Goal: Task Accomplishment & Management: Use online tool/utility

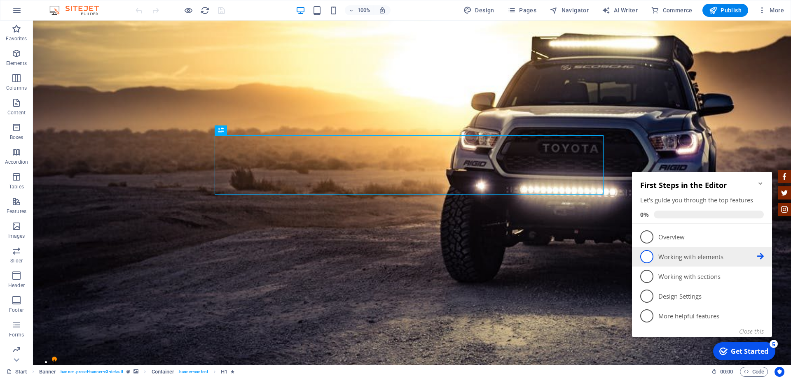
click at [648, 258] on span "2" at bounding box center [646, 256] width 13 height 13
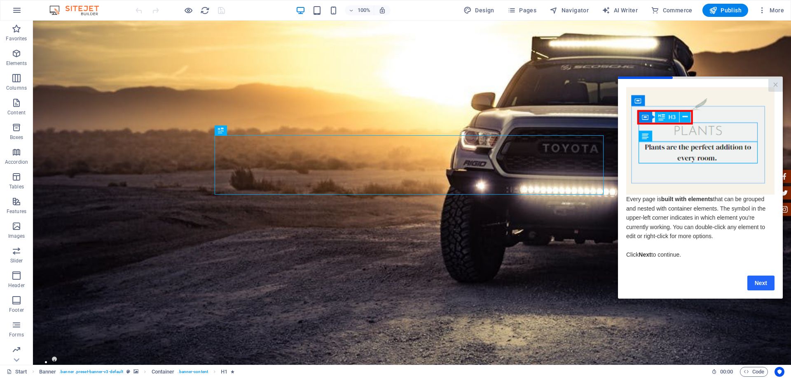
click at [766, 287] on link "Next" at bounding box center [760, 283] width 27 height 15
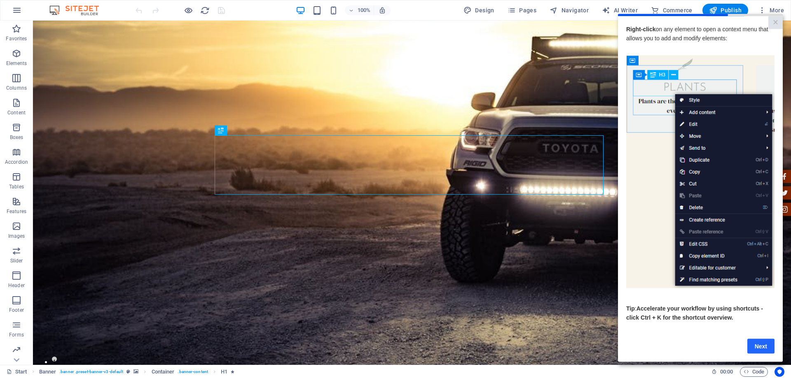
click at [766, 350] on link "Next" at bounding box center [760, 346] width 27 height 15
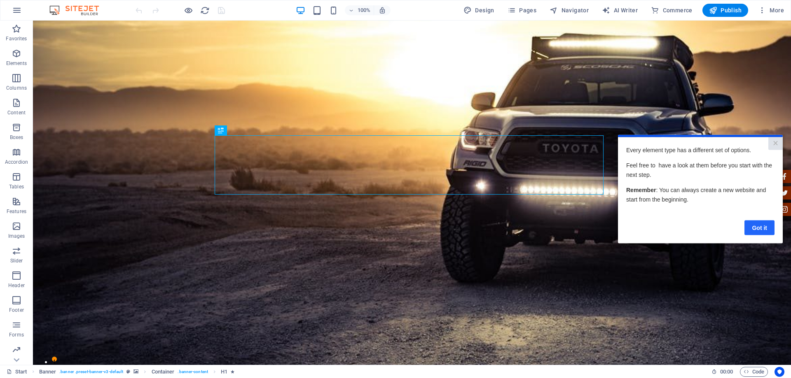
click at [759, 220] on link "Got it" at bounding box center [759, 227] width 30 height 15
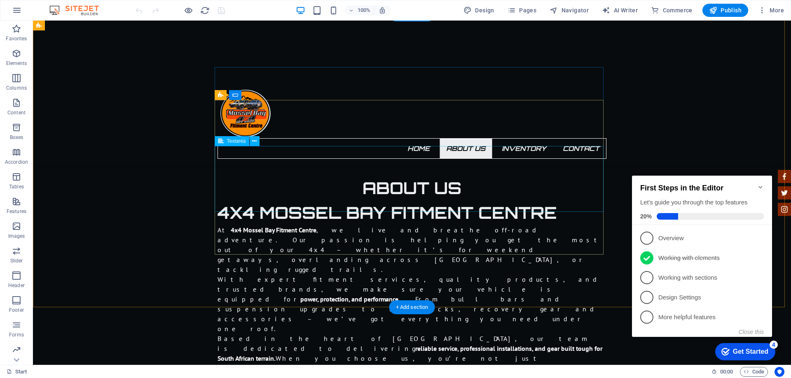
scroll to position [577, 0]
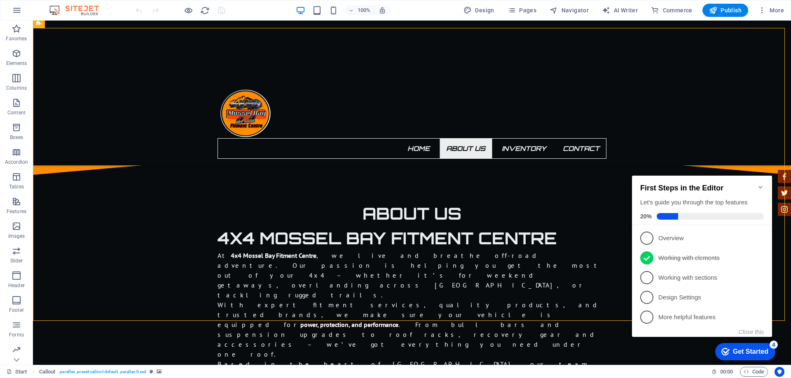
click at [674, 75] on div at bounding box center [412, 93] width 758 height 145
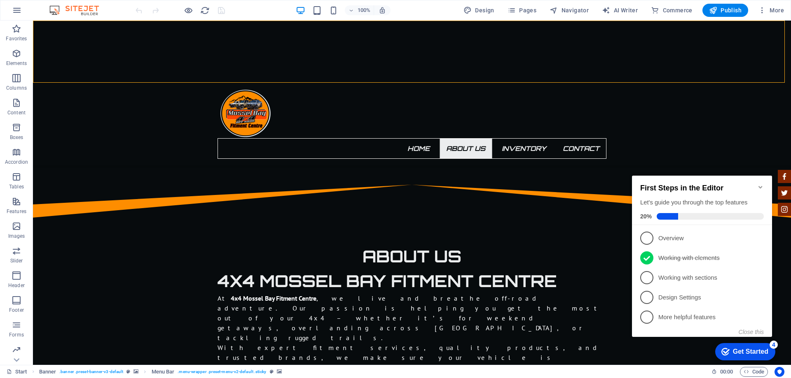
scroll to position [494, 0]
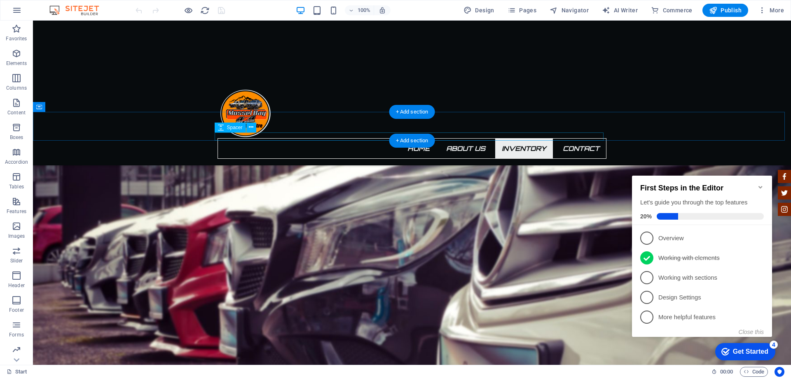
scroll to position [1235, 0]
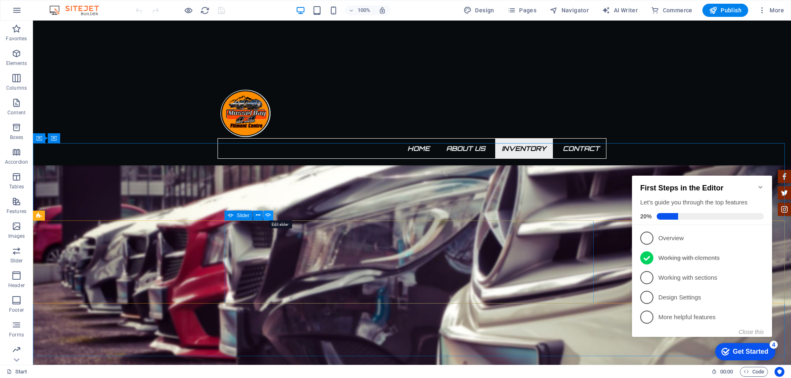
click at [270, 214] on icon at bounding box center [268, 215] width 6 height 9
select select "ms"
select select "s"
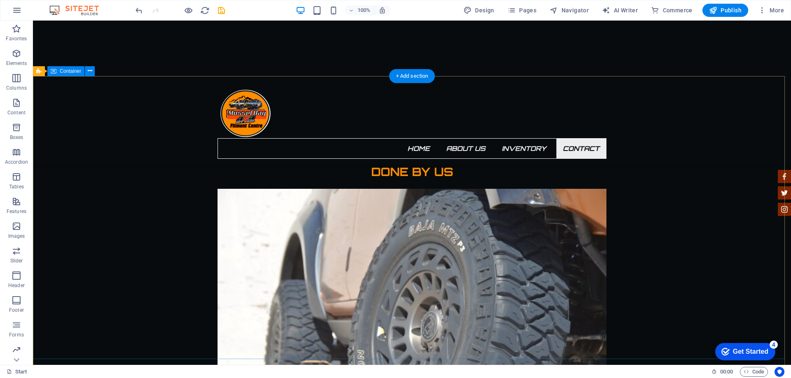
scroll to position [1524, 0]
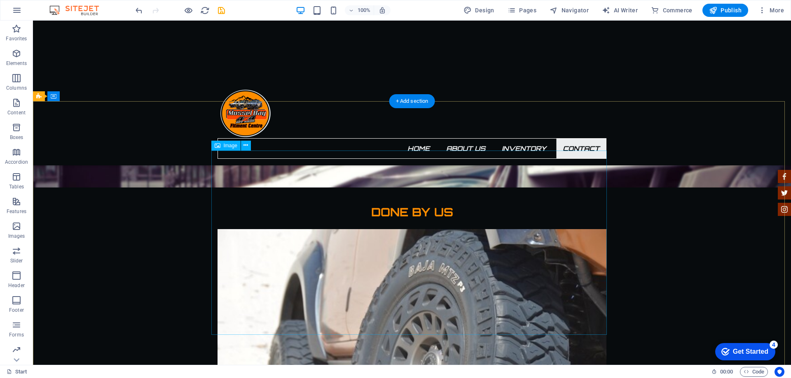
click at [229, 147] on span "Image" at bounding box center [231, 145] width 14 height 5
click at [231, 148] on span "Image" at bounding box center [231, 145] width 14 height 5
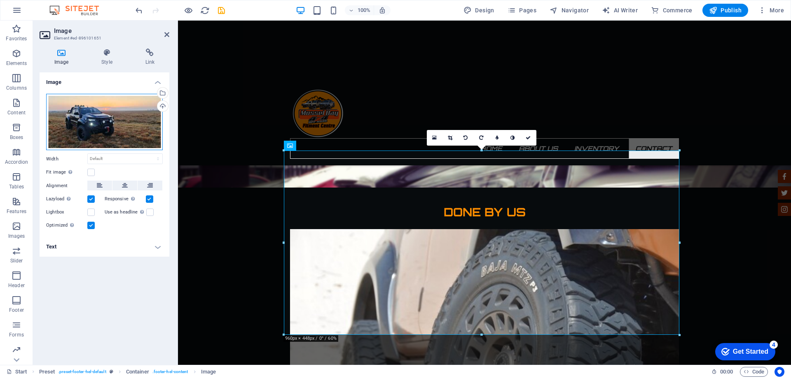
click at [89, 109] on div "Drag files here, click to choose files or select files from Files or our free s…" at bounding box center [104, 122] width 117 height 57
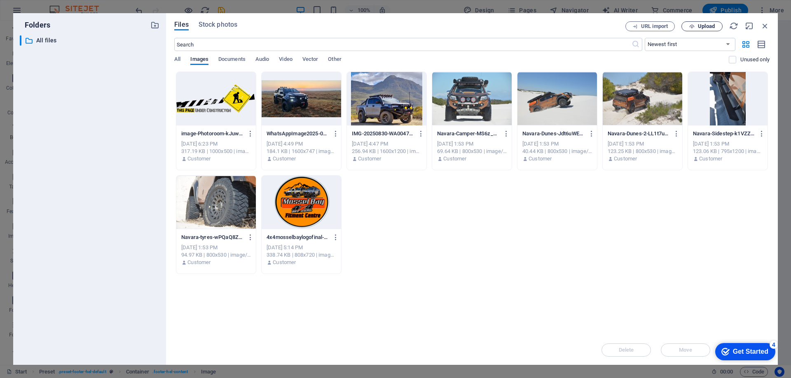
click at [703, 28] on span "Upload" at bounding box center [706, 26] width 17 height 5
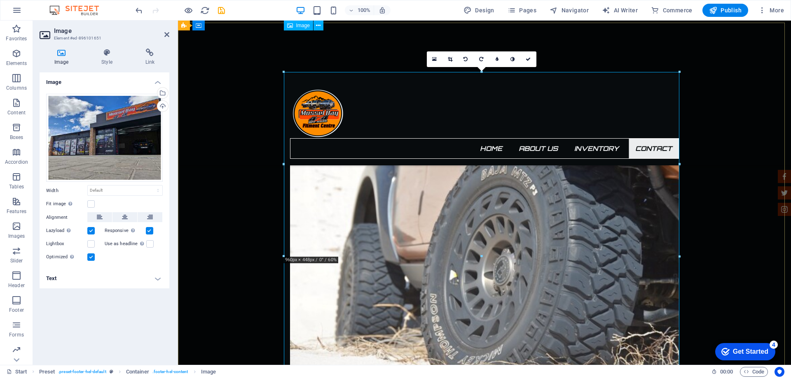
scroll to position [1565, 0]
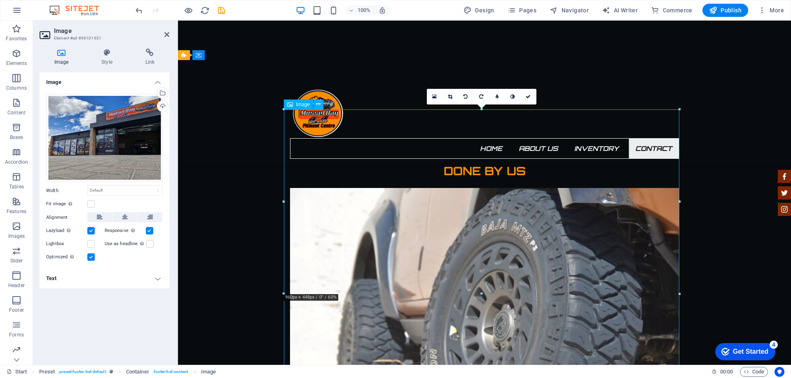
drag, startPoint x: 548, startPoint y: 202, endPoint x: 631, endPoint y: 147, distance: 100.2
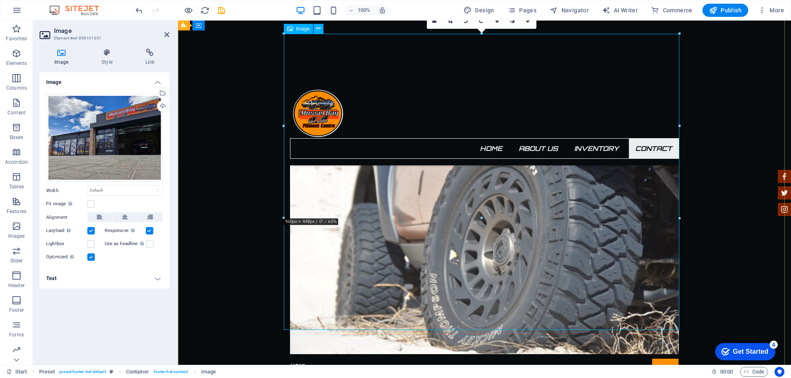
scroll to position [1647, 0]
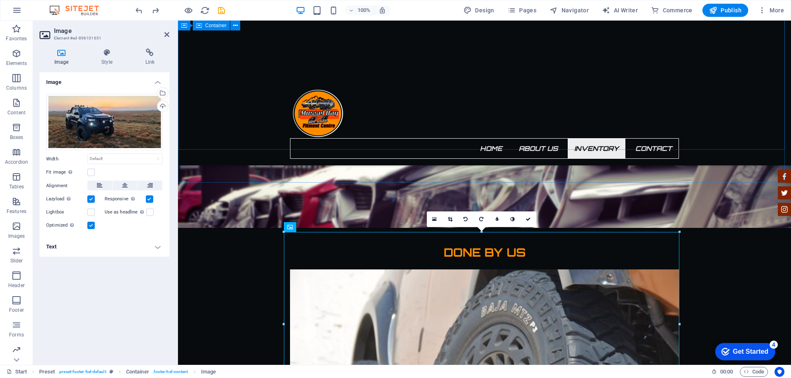
scroll to position [1441, 0]
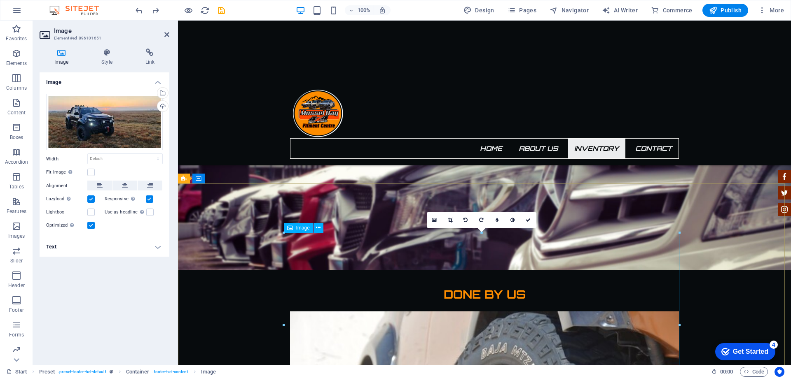
click at [289, 230] on icon at bounding box center [290, 228] width 6 height 10
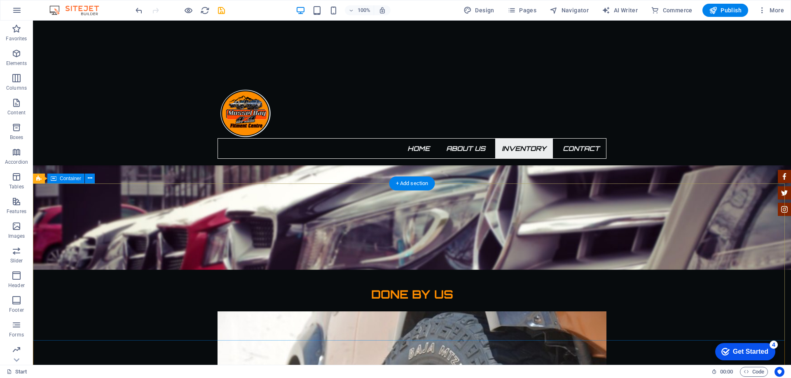
click at [15, 52] on icon "button" at bounding box center [17, 54] width 10 height 10
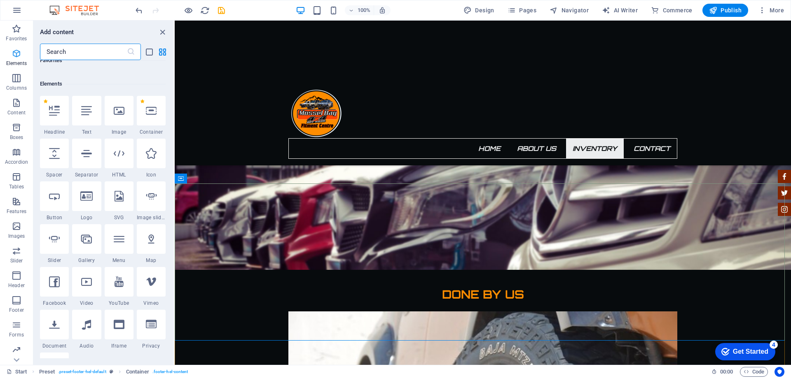
scroll to position [88, 0]
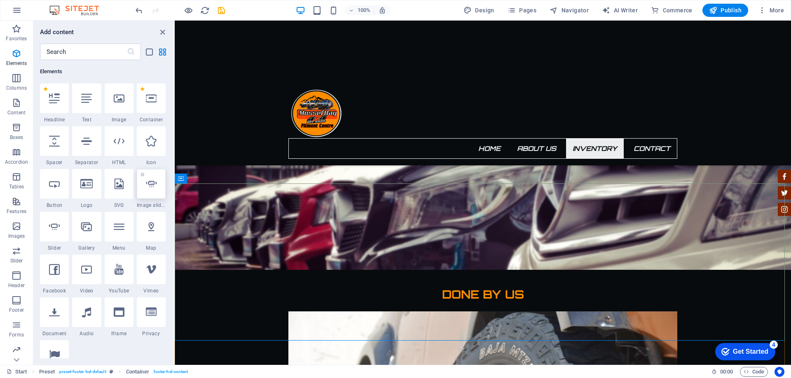
click at [150, 184] on icon at bounding box center [151, 184] width 11 height 11
select select "ms"
select select "s"
select select "progressive"
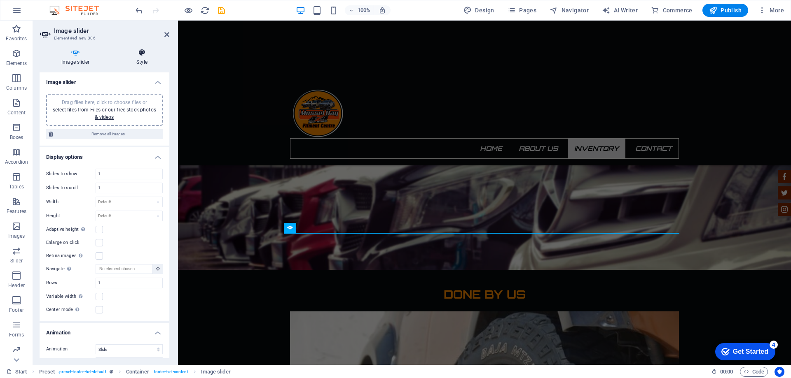
click at [140, 56] on icon at bounding box center [141, 53] width 55 height 8
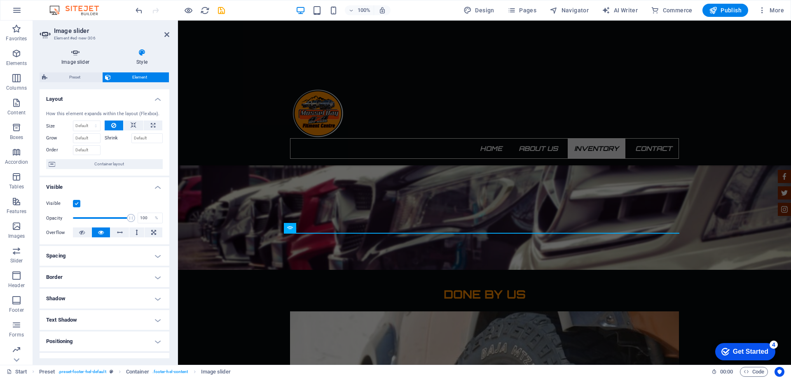
click at [77, 54] on icon at bounding box center [76, 53] width 72 height 8
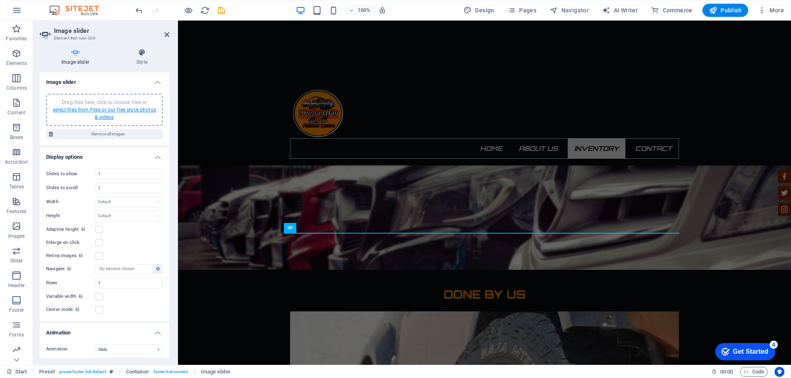
click at [108, 110] on link "select files from Files or our free stock photos & videos" at bounding box center [104, 113] width 103 height 13
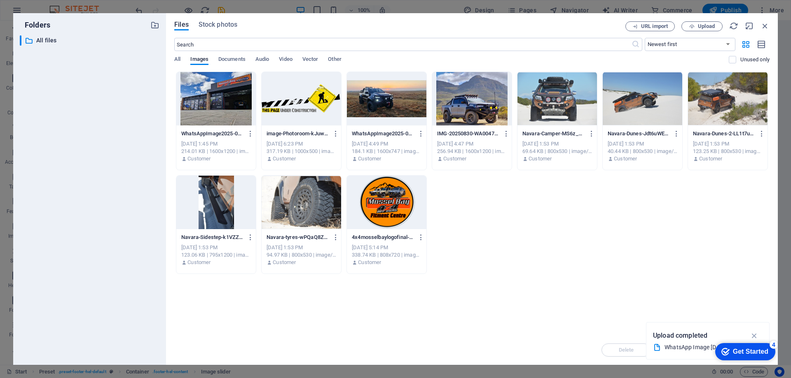
click at [200, 107] on div at bounding box center [215, 99] width 79 height 54
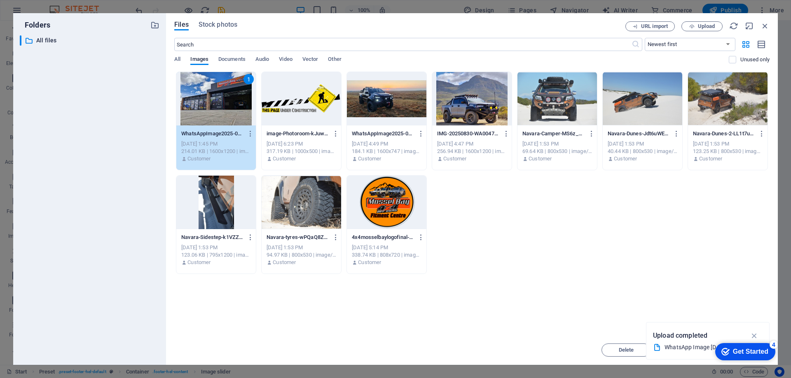
click at [504, 251] on div "1 WhatsAppImage2025-08-22at19.48.03_3ca73cf8-Xw7PE5WDqNRxrfYpEblqtA.jpg WhatsAp…" at bounding box center [471, 173] width 595 height 203
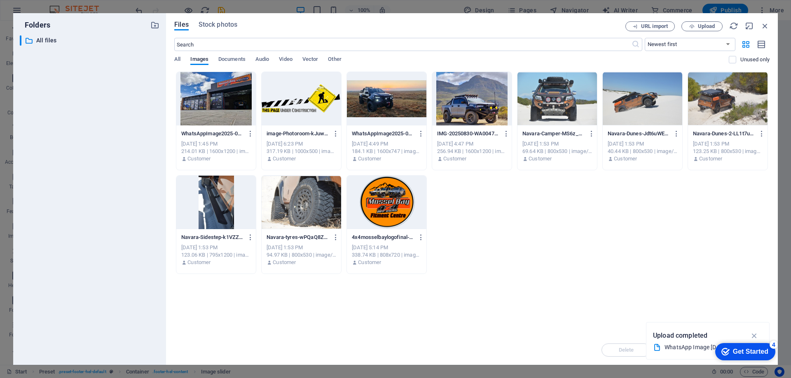
click at [219, 85] on div at bounding box center [215, 99] width 79 height 54
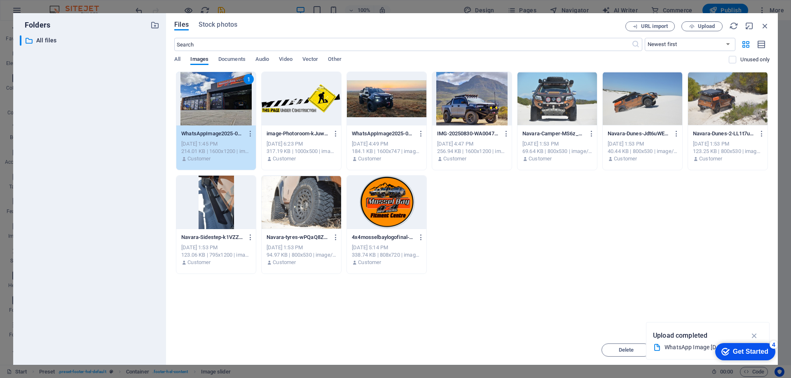
click at [403, 103] on div at bounding box center [386, 99] width 79 height 54
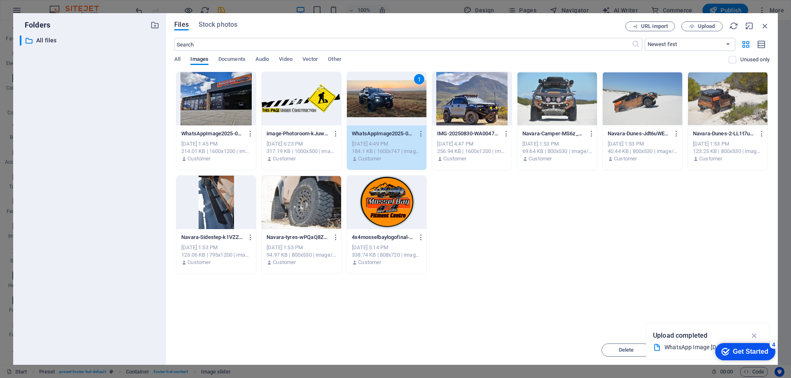
click at [471, 104] on div at bounding box center [471, 99] width 79 height 54
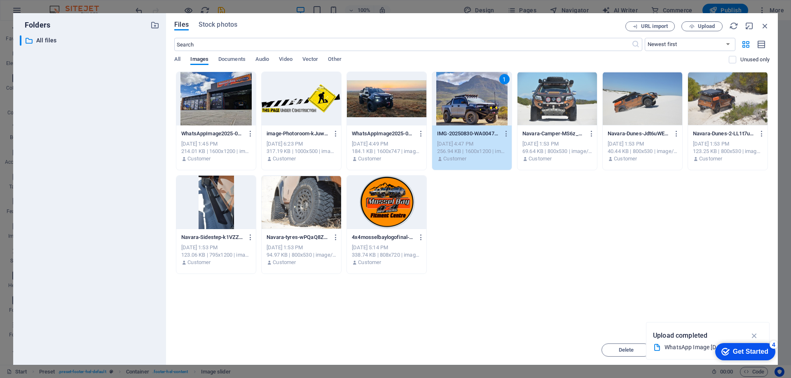
click at [530, 99] on div at bounding box center [556, 99] width 79 height 54
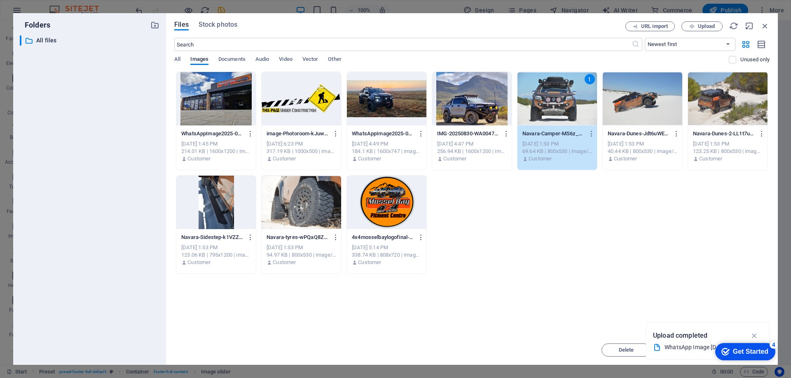
click at [661, 92] on div at bounding box center [642, 99] width 79 height 54
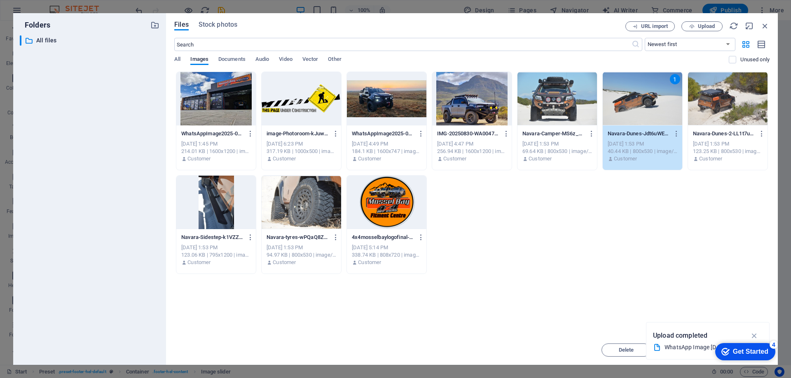
click at [729, 97] on div at bounding box center [727, 99] width 79 height 54
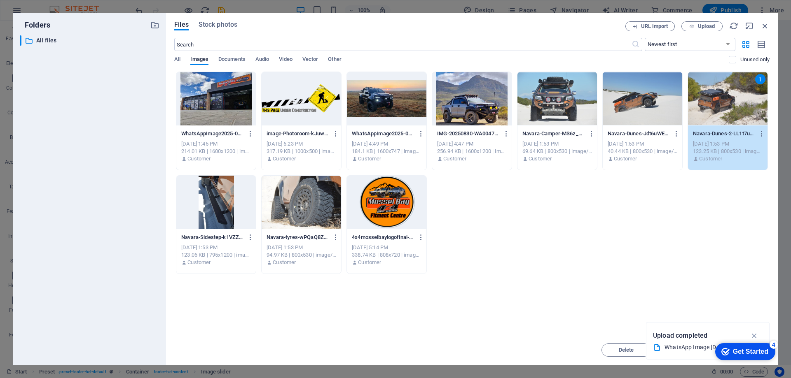
click at [320, 197] on div at bounding box center [301, 203] width 79 height 54
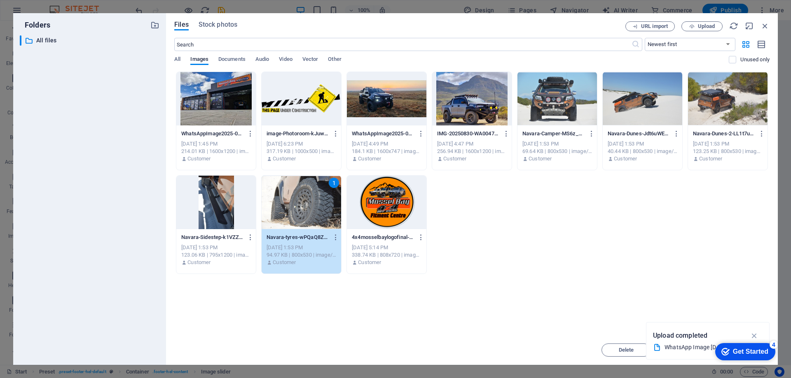
click at [738, 351] on div "Get Started" at bounding box center [750, 351] width 35 height 7
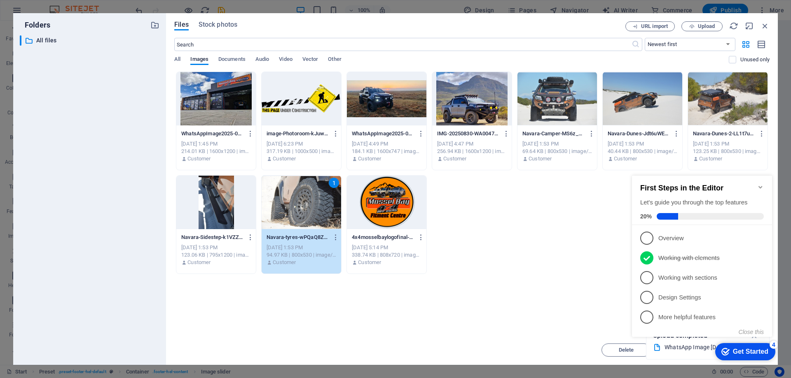
click at [546, 263] on div "WhatsAppImage2025-08-22at19.48.03_3ca73cf8-Xw7PE5WDqNRxrfYpEblqtA.jpg WhatsAppI…" at bounding box center [471, 173] width 595 height 203
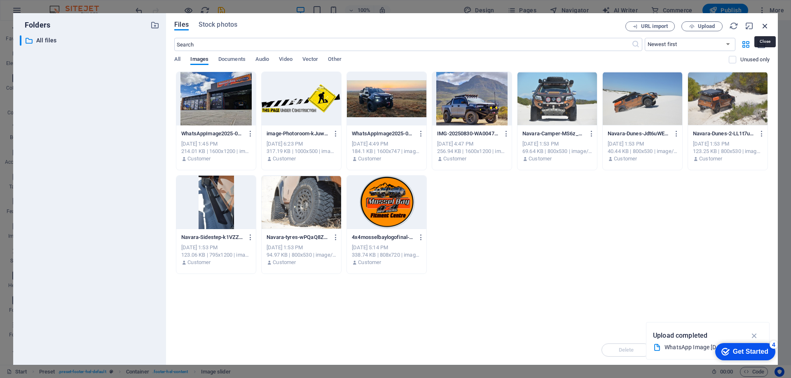
click at [766, 24] on icon "button" at bounding box center [764, 25] width 9 height 9
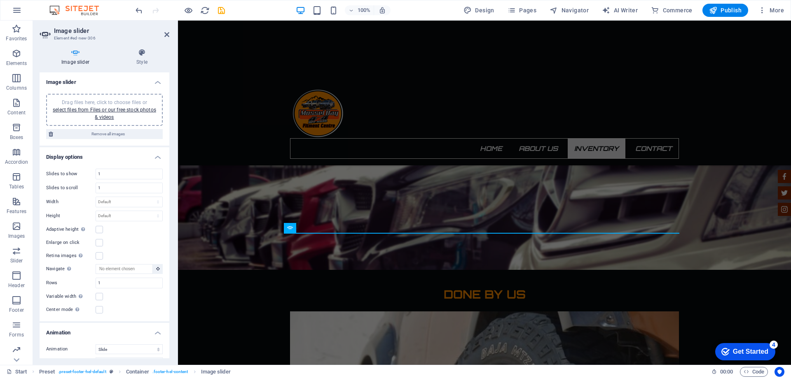
click at [96, 113] on div "Drag files here, click to choose files or select files from Files or our free s…" at bounding box center [104, 110] width 107 height 22
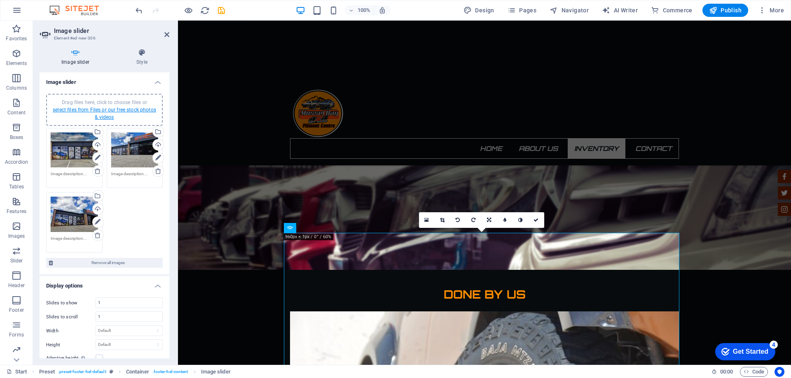
click at [97, 114] on link "select files from Files or our free stock photos & videos" at bounding box center [104, 113] width 103 height 13
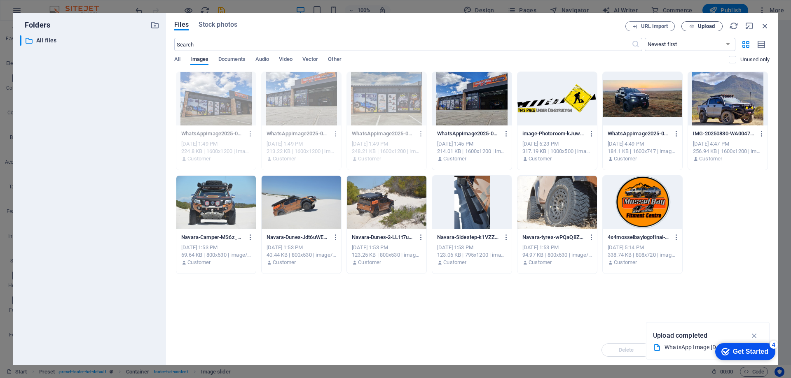
click at [701, 25] on span "Upload" at bounding box center [706, 26] width 17 height 5
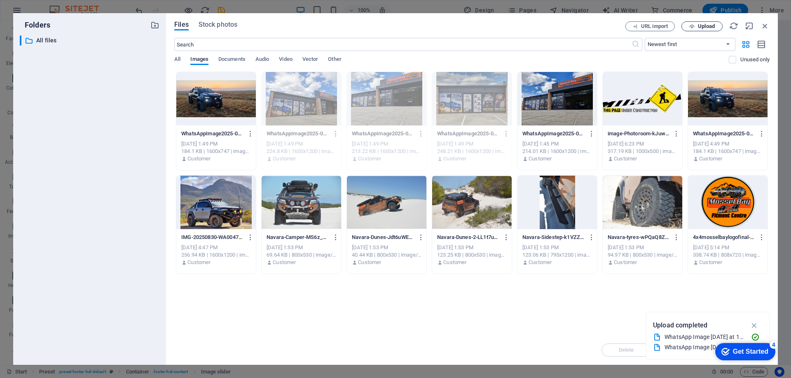
click at [710, 24] on span "Upload" at bounding box center [706, 26] width 17 height 5
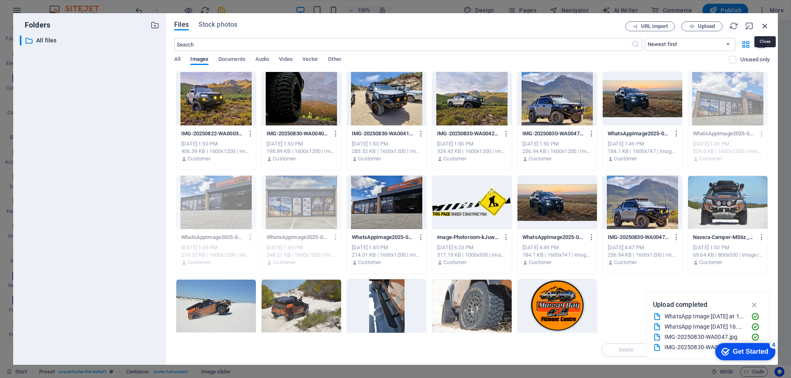
click at [764, 25] on icon "button" at bounding box center [764, 25] width 9 height 9
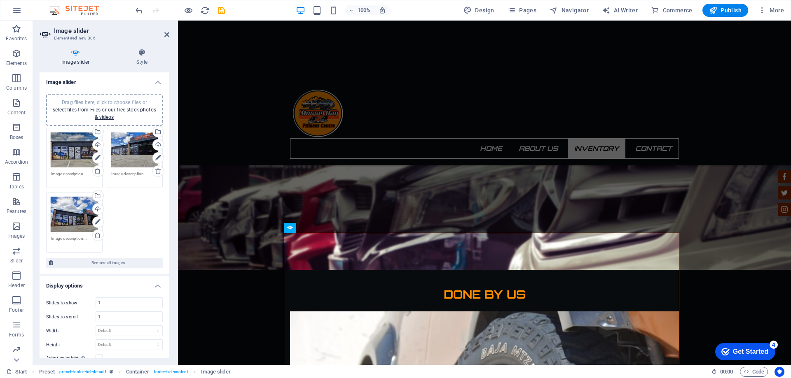
click at [93, 113] on div "Drag files here, click to choose files or select files from Files or our free s…" at bounding box center [104, 110] width 107 height 22
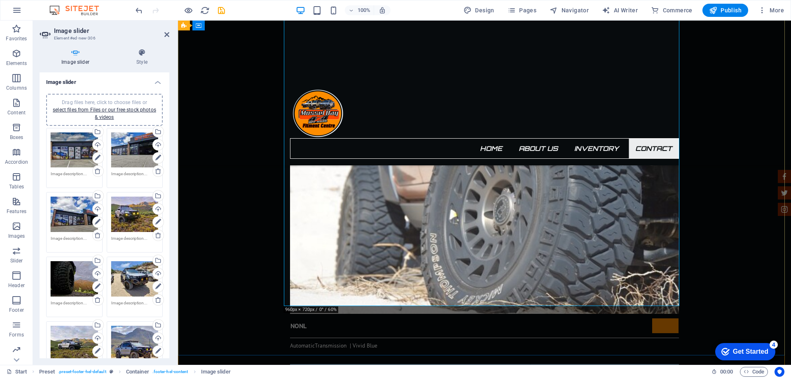
scroll to position [1688, 0]
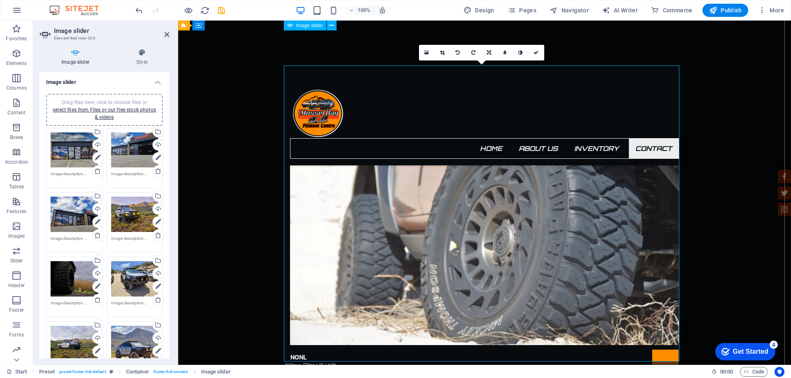
scroll to position [1606, 0]
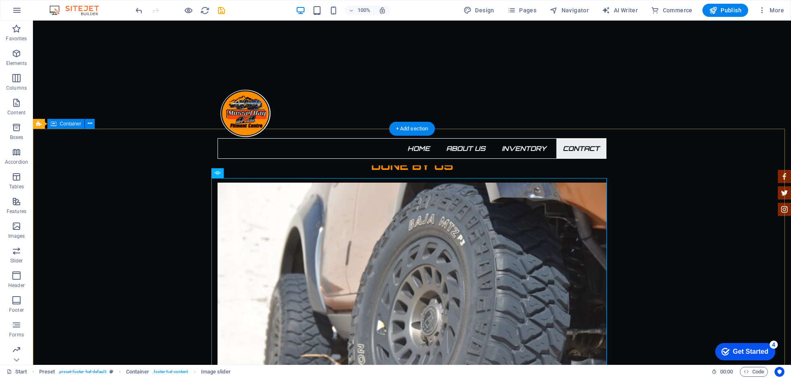
scroll to position [1441, 0]
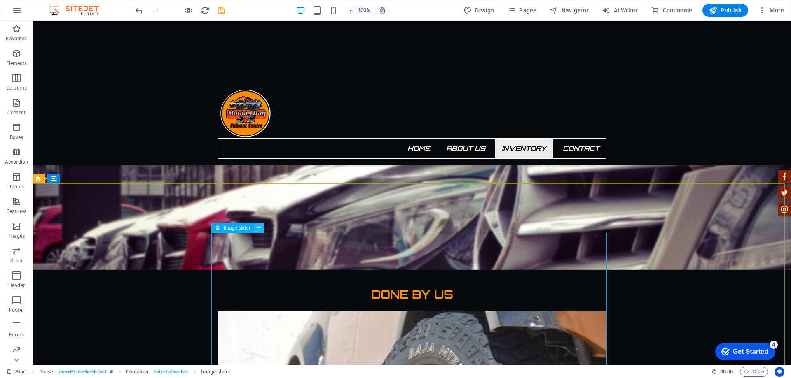
click at [258, 229] on icon at bounding box center [259, 228] width 5 height 9
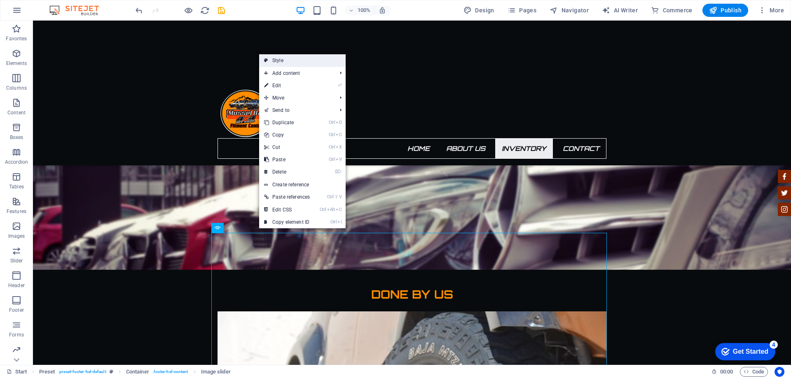
click at [304, 59] on link "Style" at bounding box center [302, 60] width 86 height 12
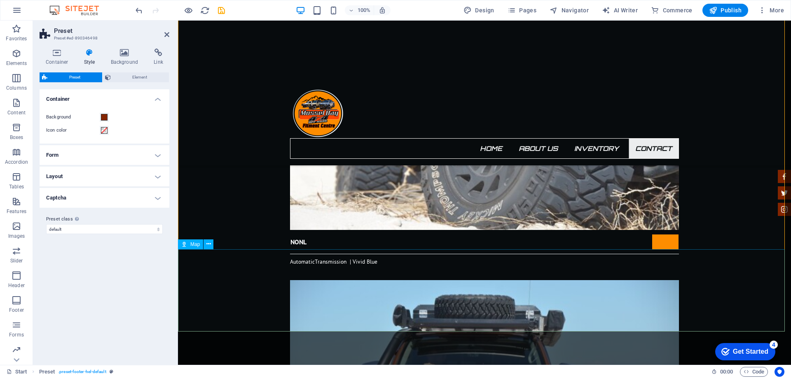
scroll to position [1771, 0]
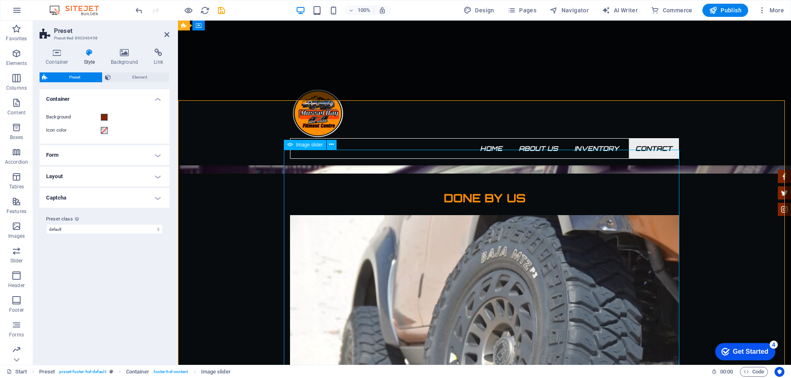
scroll to position [1524, 0]
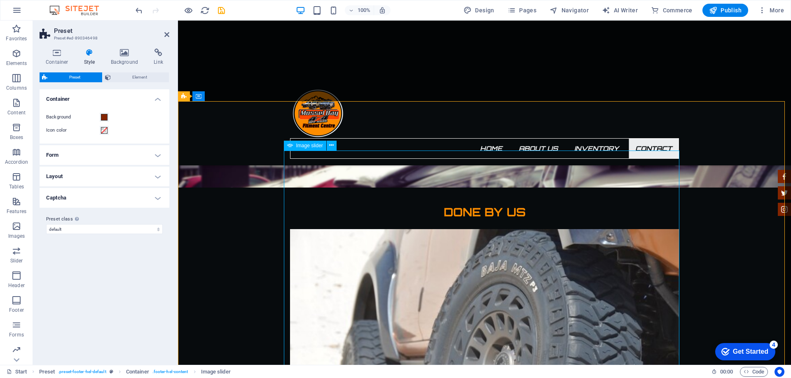
click at [154, 175] on h4 "Layout" at bounding box center [105, 177] width 130 height 20
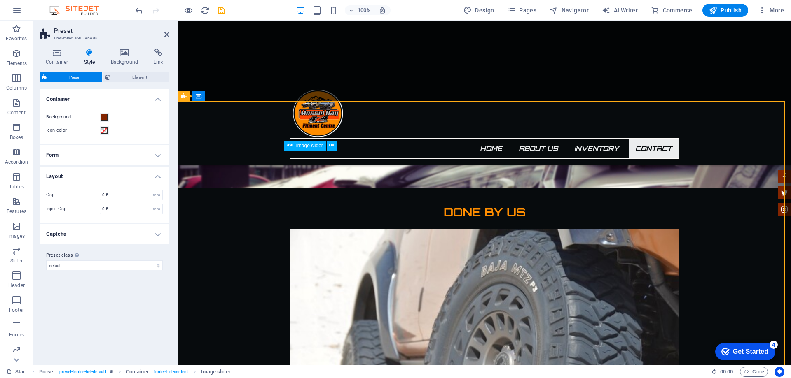
click at [168, 31] on icon at bounding box center [166, 34] width 5 height 7
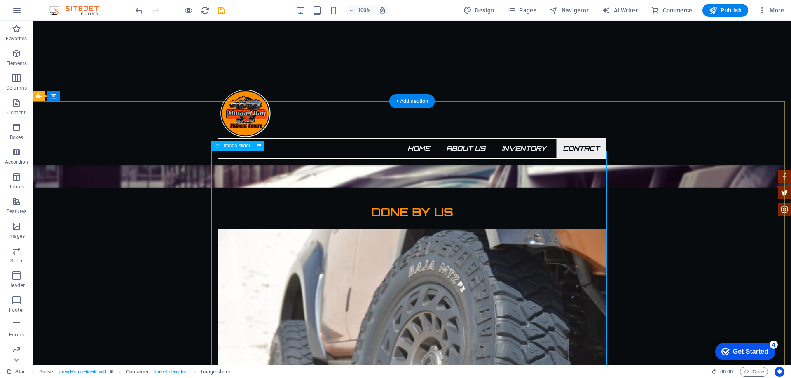
click at [231, 146] on span "Image slider" at bounding box center [237, 145] width 27 height 5
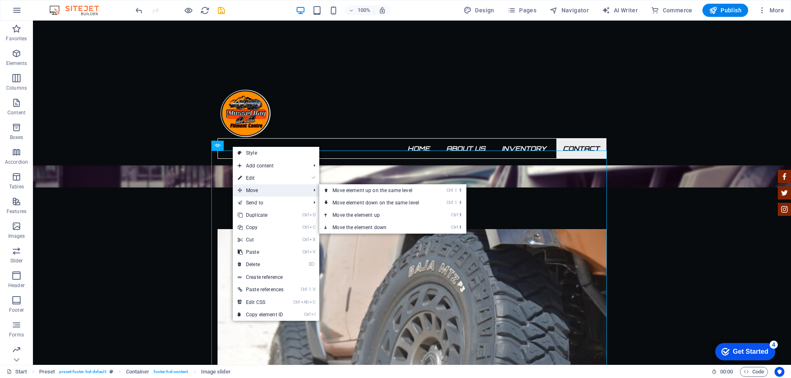
click at [275, 194] on span "Move" at bounding box center [270, 190] width 74 height 12
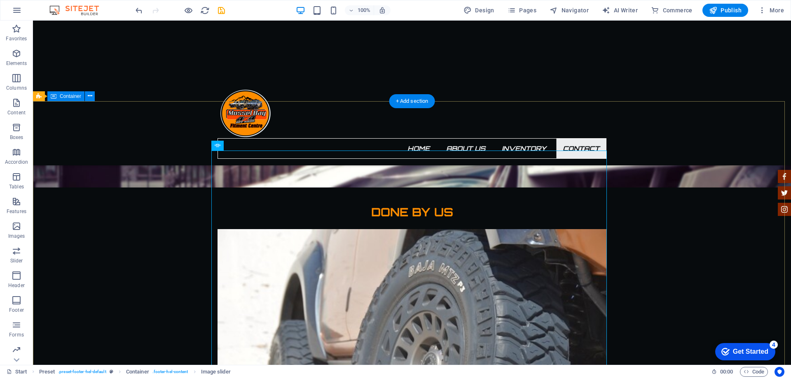
click at [257, 148] on icon at bounding box center [259, 145] width 5 height 9
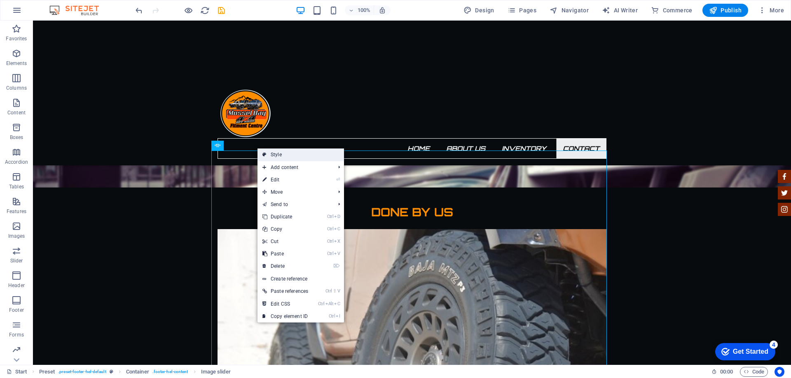
click at [274, 152] on link "Style" at bounding box center [300, 155] width 86 height 12
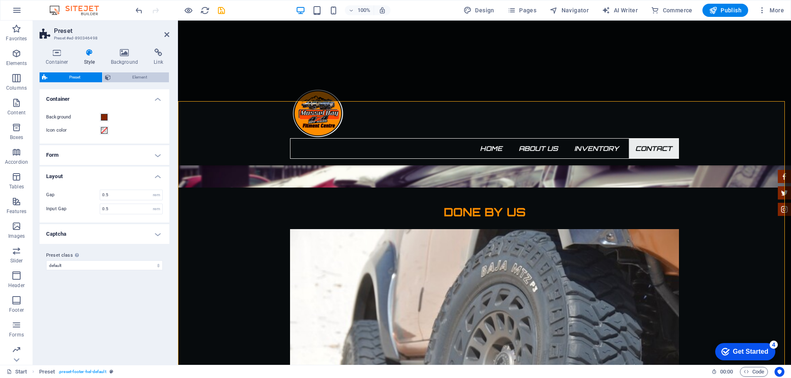
click at [135, 76] on span "Element" at bounding box center [140, 77] width 54 height 10
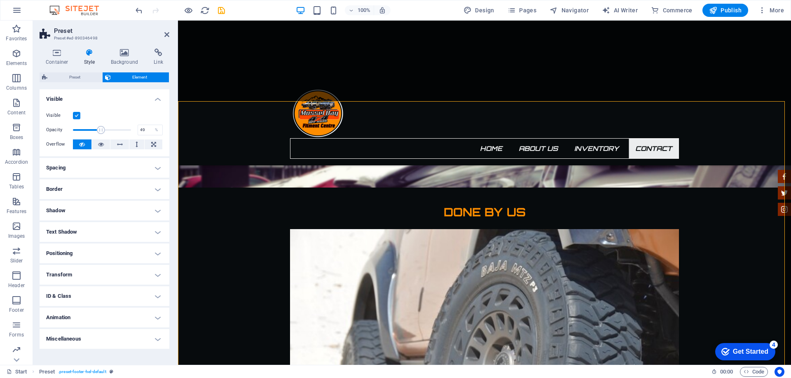
drag, startPoint x: 129, startPoint y: 128, endPoint x: 101, endPoint y: 126, distance: 28.1
click at [101, 126] on span at bounding box center [101, 130] width 8 height 8
type input "100"
drag, startPoint x: 101, startPoint y: 126, endPoint x: 134, endPoint y: 133, distance: 33.9
click at [134, 133] on span at bounding box center [131, 130] width 8 height 8
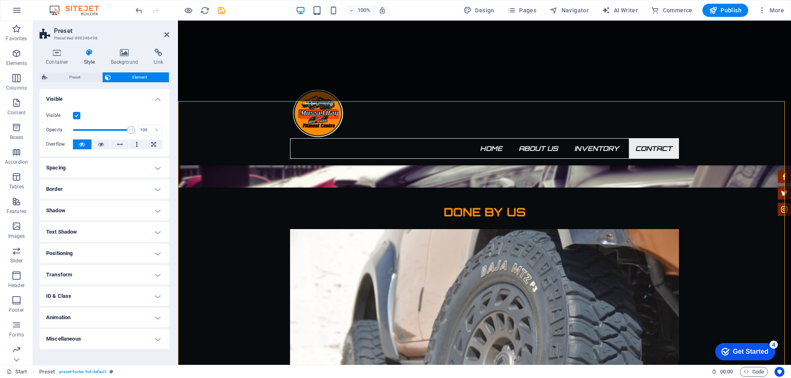
click at [158, 167] on h4 "Spacing" at bounding box center [105, 168] width 130 height 20
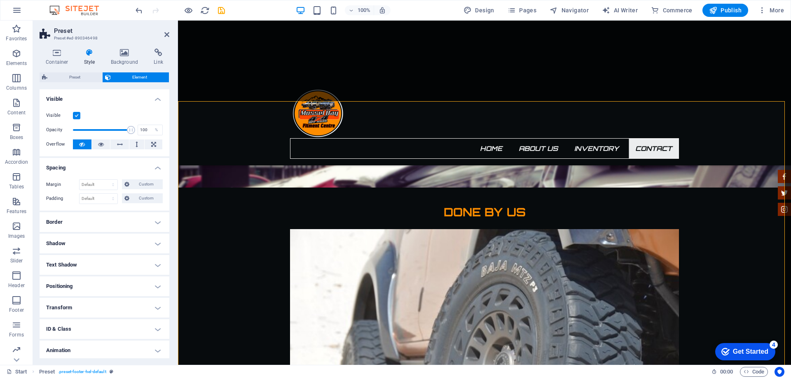
click at [158, 167] on h4 "Spacing" at bounding box center [105, 165] width 130 height 15
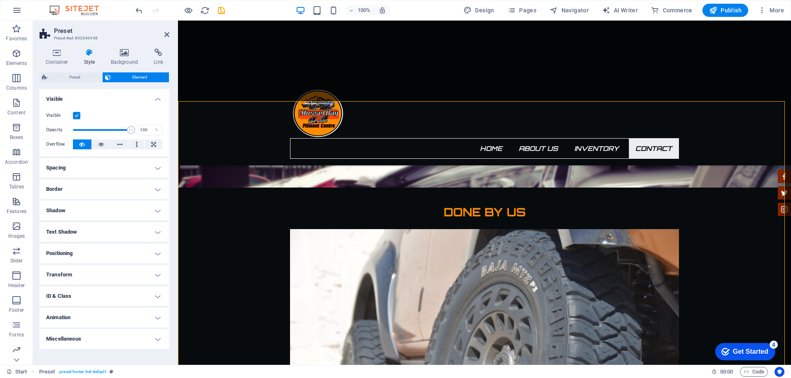
click at [146, 255] on h4 "Positioning" at bounding box center [105, 254] width 130 height 20
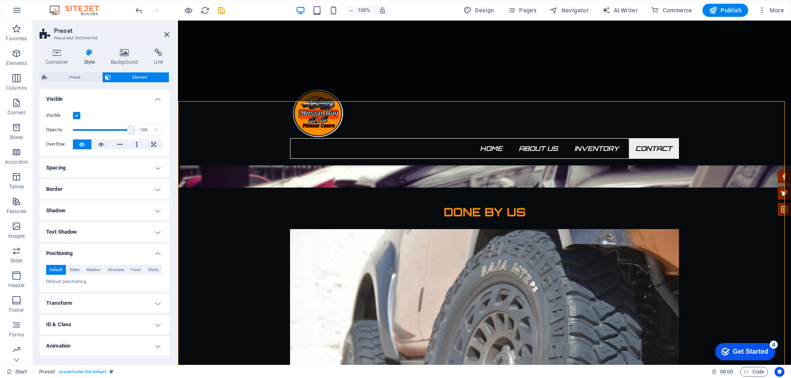
click at [154, 253] on h4 "Positioning" at bounding box center [105, 251] width 130 height 15
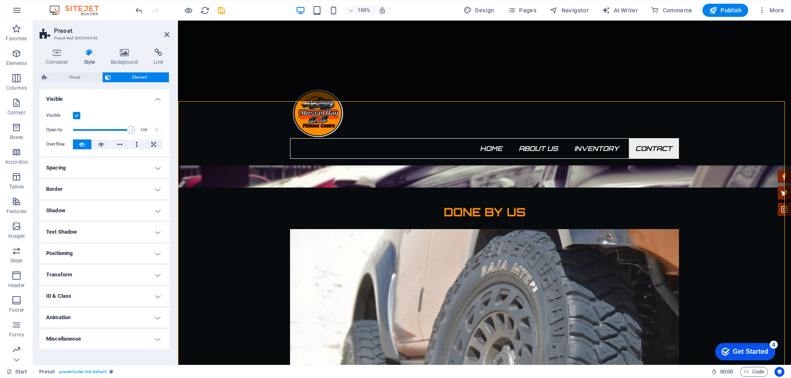
click at [154, 275] on h4 "Transform" at bounding box center [105, 275] width 130 height 20
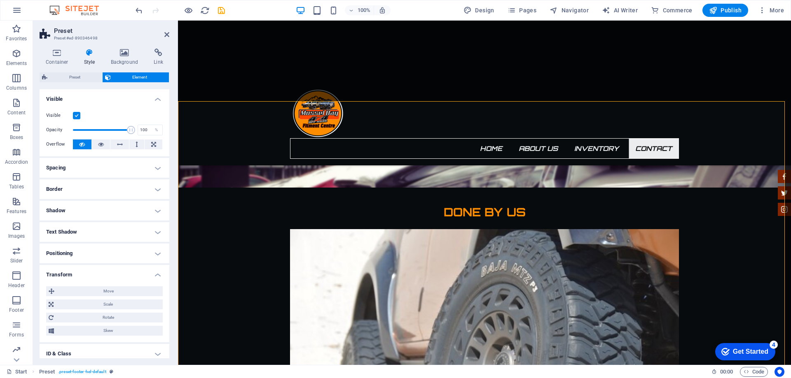
click at [142, 272] on h4 "Transform" at bounding box center [105, 272] width 130 height 15
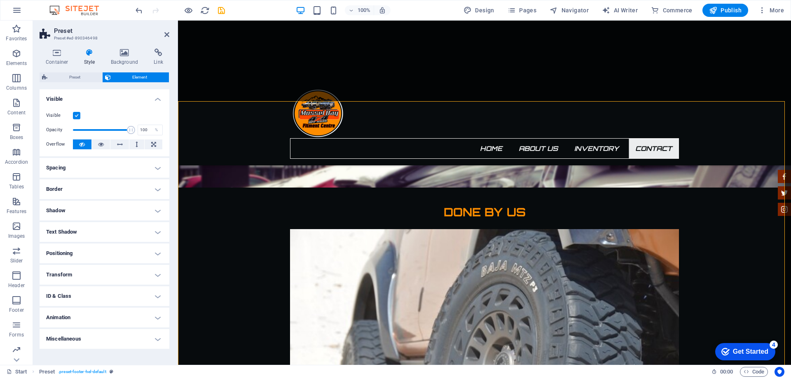
click at [143, 339] on h4 "Miscellaneous" at bounding box center [105, 339] width 130 height 20
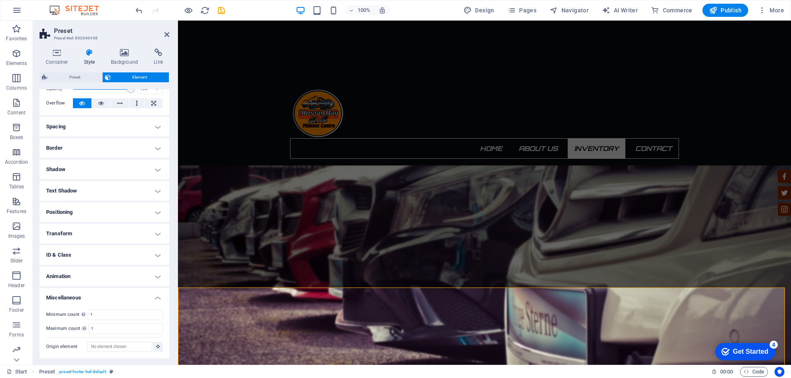
scroll to position [42, 0]
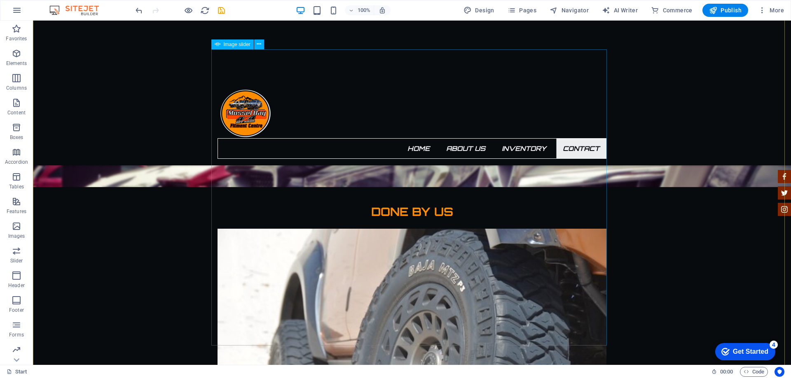
scroll to position [1625, 0]
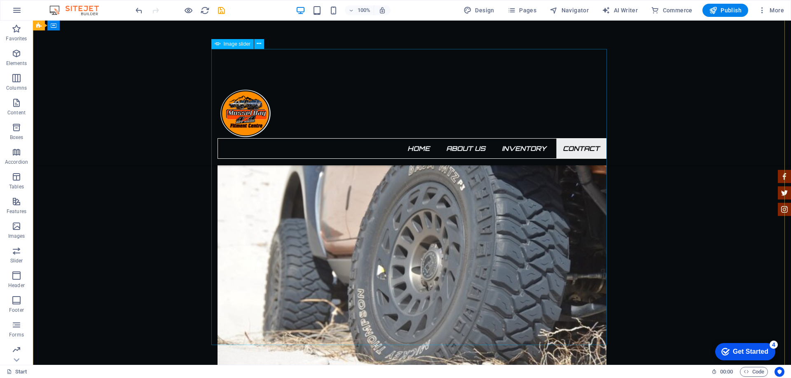
drag, startPoint x: 493, startPoint y: 180, endPoint x: 527, endPoint y: 200, distance: 39.7
